Goal: Find contact information

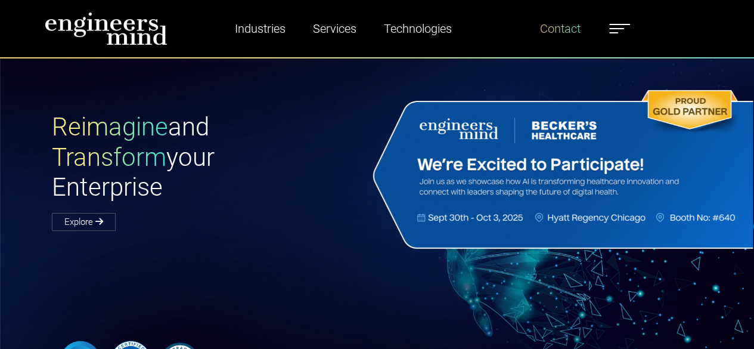
click at [565, 32] on link "Contact" at bounding box center [560, 28] width 50 height 27
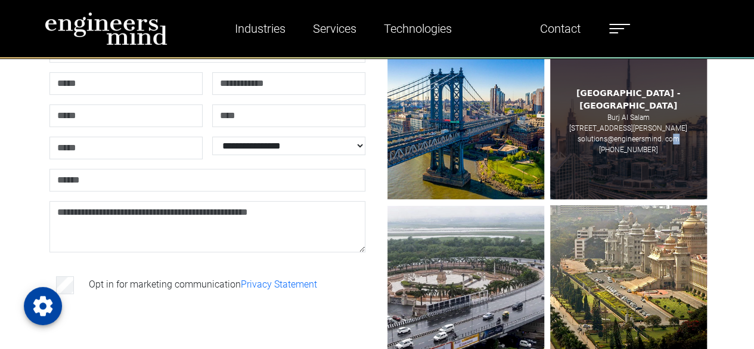
drag, startPoint x: 681, startPoint y: 133, endPoint x: 674, endPoint y: 133, distance: 7.7
click at [674, 133] on div "Dubai - UAE Burj Al Salam Level 36, Sheikh Zayed Rd solutions@engineersmind. co…" at bounding box center [628, 120] width 157 height 157
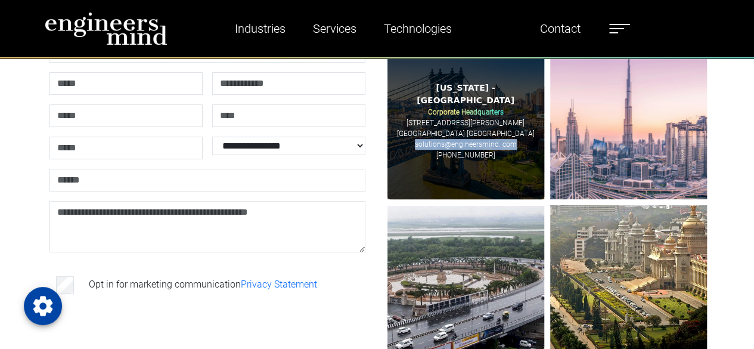
drag, startPoint x: 516, startPoint y: 141, endPoint x: 416, endPoint y: 139, distance: 99.6
click at [416, 139] on div "New Jersey - USA Corporate Headquarters 185 Hudson Street Jersey City, NJ 07302…" at bounding box center [465, 120] width 157 height 157
copy p "solutions@engineersmind. com"
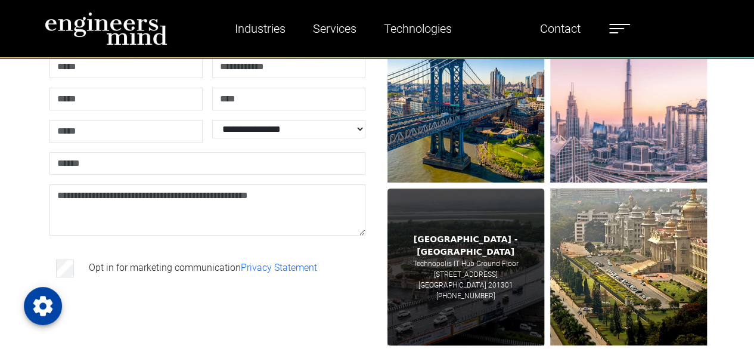
scroll to position [298, 0]
